Goal: Information Seeking & Learning: Learn about a topic

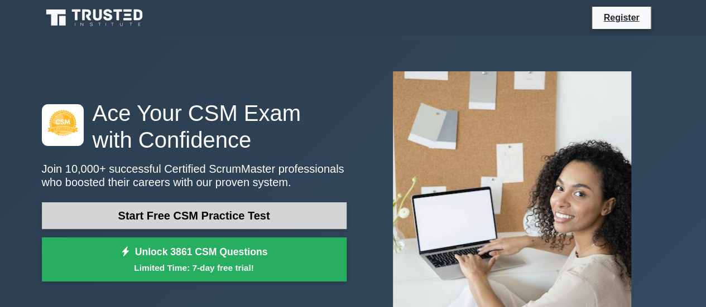
click at [179, 216] on link "Start Free CSM Practice Test" at bounding box center [194, 216] width 305 height 27
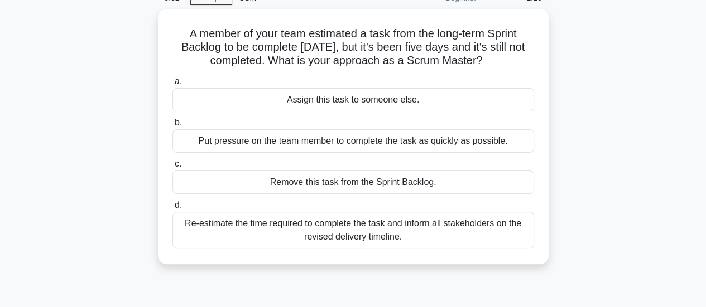
scroll to position [57, 0]
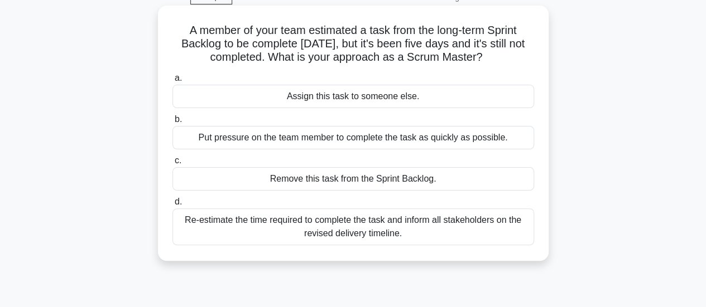
click at [372, 224] on div "Re-estimate the time required to complete the task and inform all stakeholders …" at bounding box center [353, 227] width 362 height 37
click at [172, 206] on input "d. Re-estimate the time required to complete the task and inform all stakeholde…" at bounding box center [172, 202] width 0 height 7
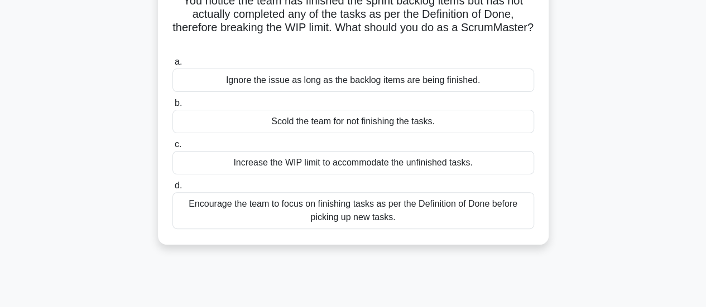
scroll to position [90, 0]
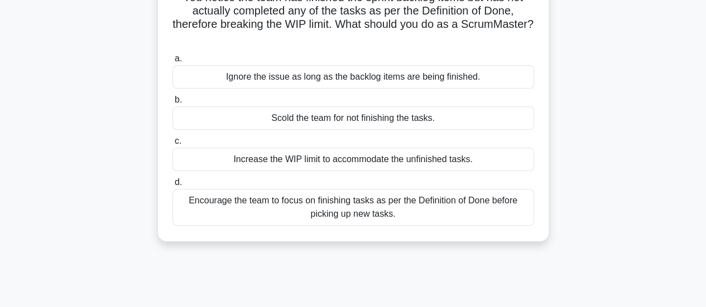
click at [426, 200] on div "Encourage the team to focus on finishing tasks as per the Definition of Done be…" at bounding box center [353, 207] width 362 height 37
click at [172, 186] on input "d. Encourage the team to focus on finishing tasks as per the Definition of Done…" at bounding box center [172, 182] width 0 height 7
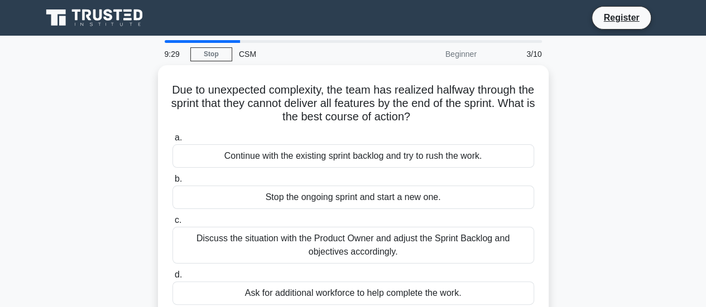
scroll to position [0, 0]
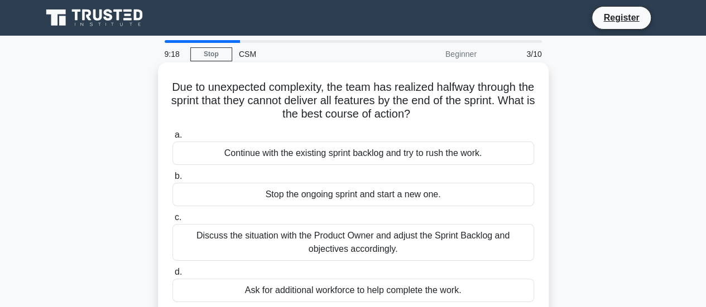
click at [360, 236] on div "Discuss the situation with the Product Owner and adjust the Sprint Backlog and …" at bounding box center [353, 242] width 362 height 37
click at [172, 221] on input "c. Discuss the situation with the Product Owner and adjust the Sprint Backlog a…" at bounding box center [172, 217] width 0 height 7
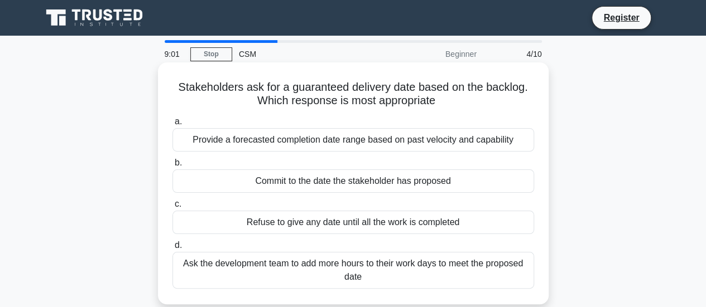
click at [322, 143] on div "Provide a forecasted completion date range based on past velocity and capability" at bounding box center [353, 139] width 362 height 23
click at [172, 126] on input "a. Provide a forecasted completion date range based on past velocity and capabi…" at bounding box center [172, 121] width 0 height 7
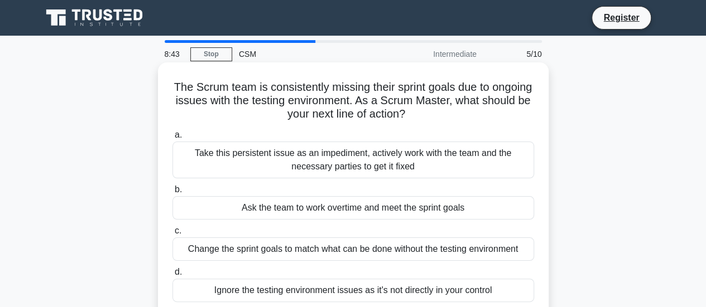
click at [429, 162] on div "Take this persistent issue as an impediment, actively work with the team and th…" at bounding box center [353, 160] width 362 height 37
click at [172, 139] on input "a. Take this persistent issue as an impediment, actively work with the team and…" at bounding box center [172, 135] width 0 height 7
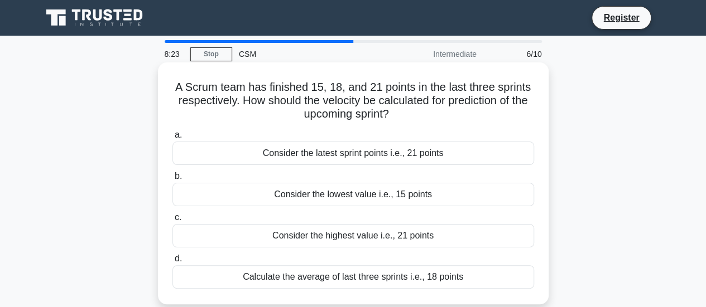
click at [360, 282] on div "Calculate the average of last three sprints i.e., 18 points" at bounding box center [353, 277] width 362 height 23
click at [172, 263] on input "d. Calculate the average of last three sprints i.e., 18 points" at bounding box center [172, 259] width 0 height 7
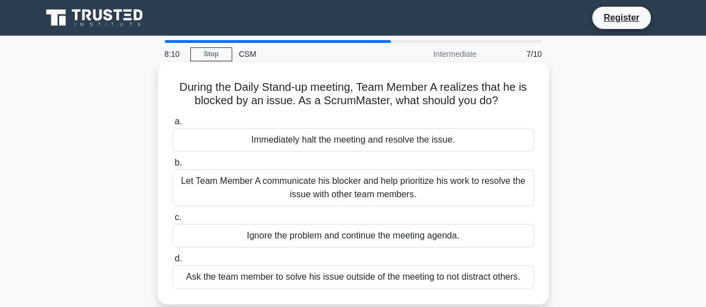
click at [334, 196] on div "Let Team Member A communicate his blocker and help prioritize his work to resol…" at bounding box center [353, 188] width 362 height 37
click at [172, 167] on input "b. Let Team Member A communicate his blocker and help prioritize his work to re…" at bounding box center [172, 163] width 0 height 7
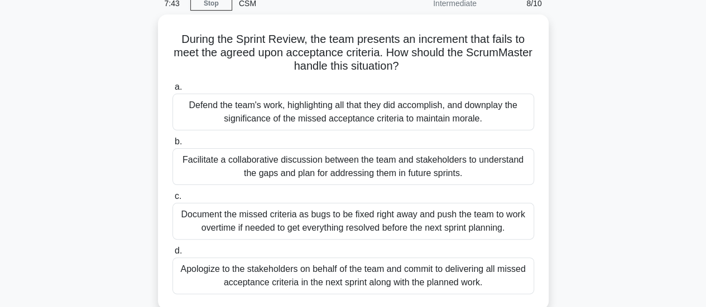
scroll to position [50, 0]
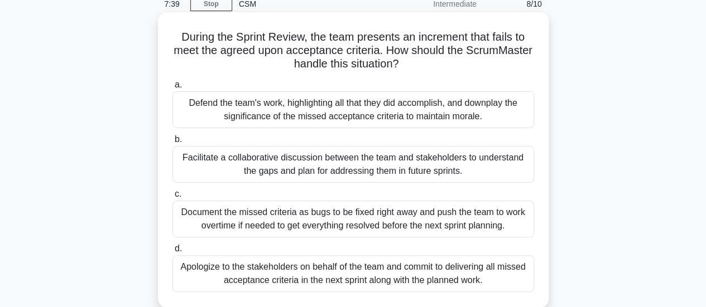
click at [347, 170] on div "Facilitate a collaborative discussion between the team and stakeholders to unde…" at bounding box center [353, 164] width 362 height 37
click at [172, 143] on input "b. Facilitate a collaborative discussion between the team and stakeholders to u…" at bounding box center [172, 139] width 0 height 7
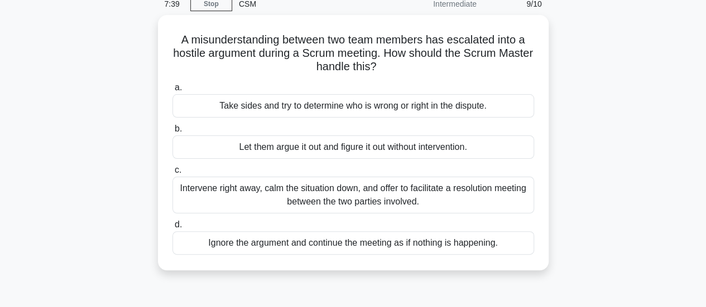
scroll to position [0, 0]
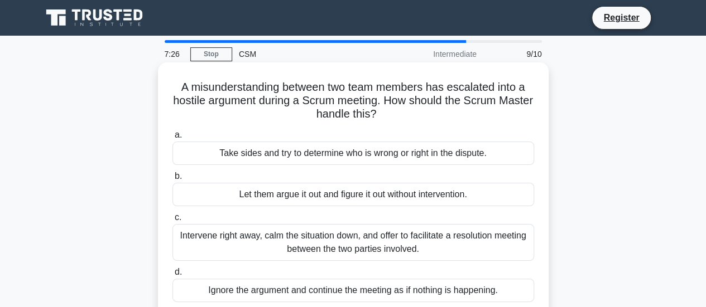
click at [342, 237] on div "Intervene right away, calm the situation down, and offer to facilitate a resolu…" at bounding box center [353, 242] width 362 height 37
click at [172, 221] on input "c. Intervene right away, calm the situation down, and offer to facilitate a res…" at bounding box center [172, 217] width 0 height 7
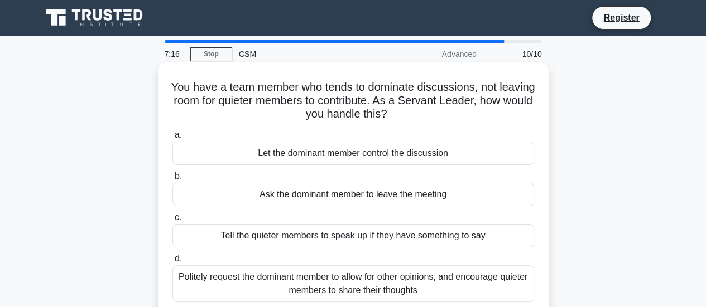
click at [334, 286] on div "Politely request the dominant member to allow for other opinions, and encourage…" at bounding box center [353, 284] width 362 height 37
click at [172, 263] on input "d. Politely request the dominant member to allow for other opinions, and encour…" at bounding box center [172, 259] width 0 height 7
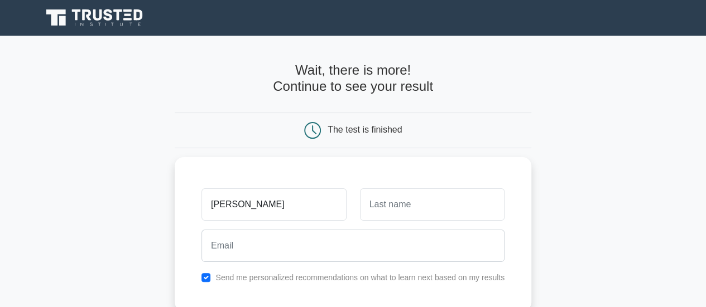
type input "[PERSON_NAME]"
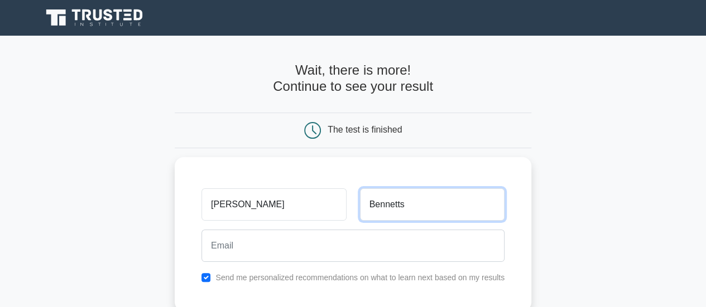
type input "Bennetts"
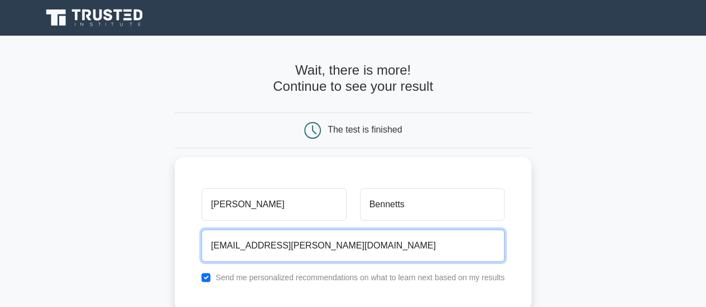
type input "[EMAIL_ADDRESS][PERSON_NAME][DOMAIN_NAME]"
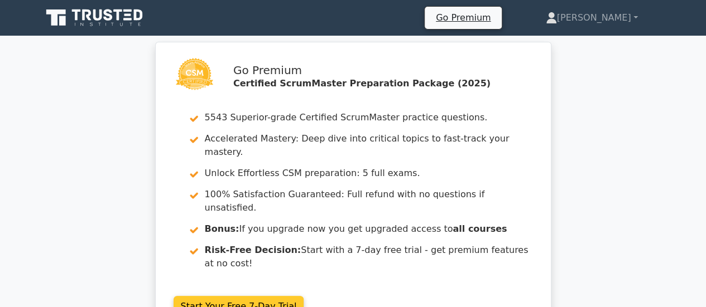
click at [228, 296] on link "Start Your Free 7-Day Trial" at bounding box center [239, 306] width 131 height 21
